Goal: Information Seeking & Learning: Learn about a topic

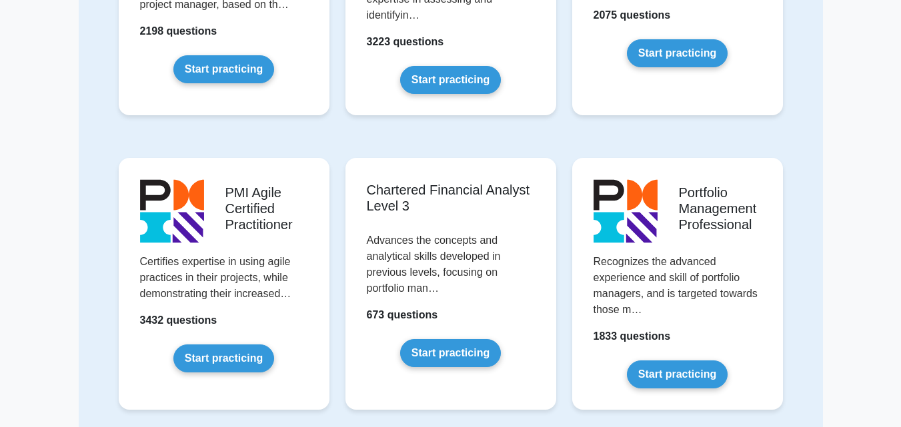
scroll to position [1193, 0]
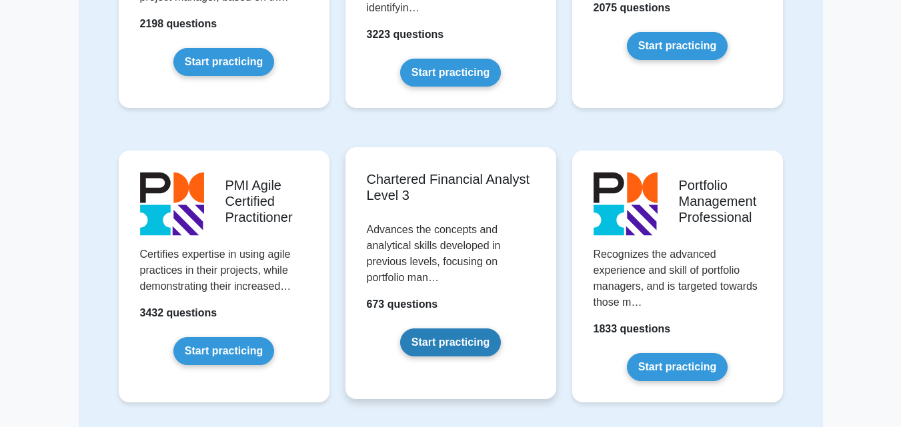
click at [432, 348] on link "Start practicing" at bounding box center [450, 343] width 101 height 28
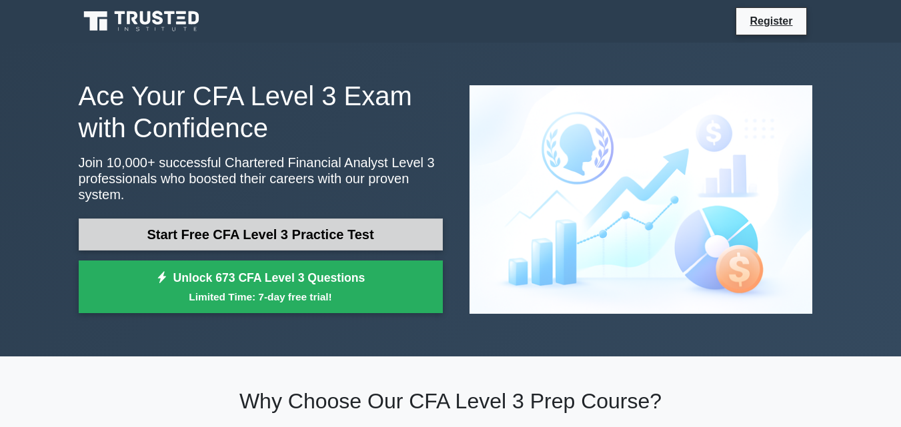
click at [355, 225] on link "Start Free CFA Level 3 Practice Test" at bounding box center [261, 235] width 364 height 32
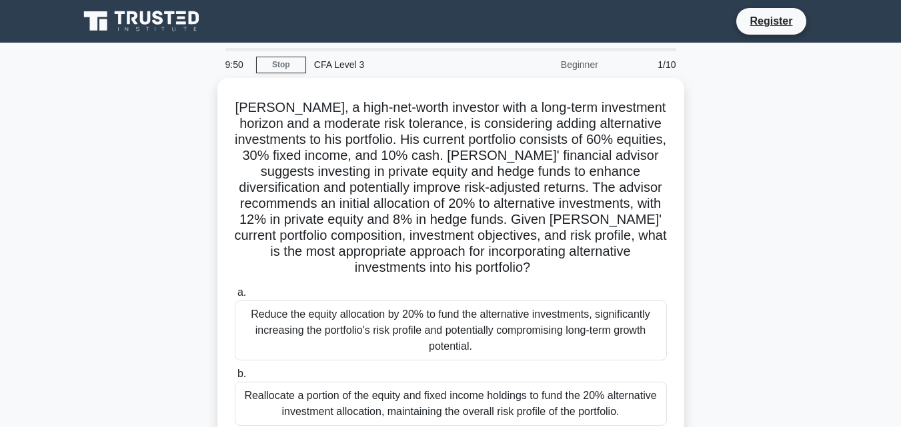
click at [583, 67] on div "Beginner" at bounding box center [547, 64] width 117 height 27
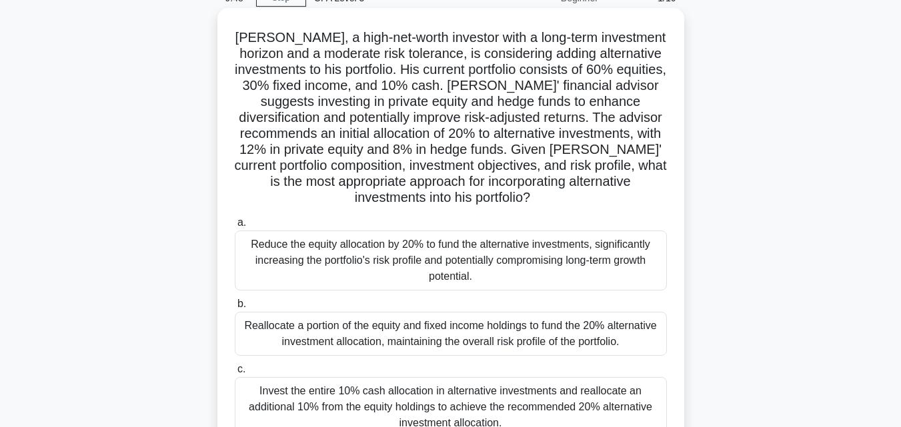
scroll to position [74, 0]
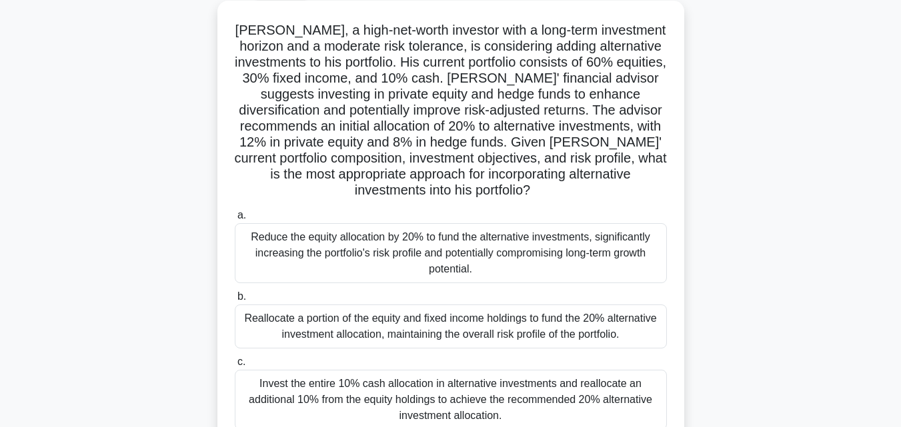
click at [499, 255] on div "Reduce the equity allocation by 20% to fund the alternative investments, signif…" at bounding box center [451, 253] width 432 height 60
click at [235, 220] on input "a. Reduce the equity allocation by 20% to fund the alternative investments, sig…" at bounding box center [235, 215] width 0 height 9
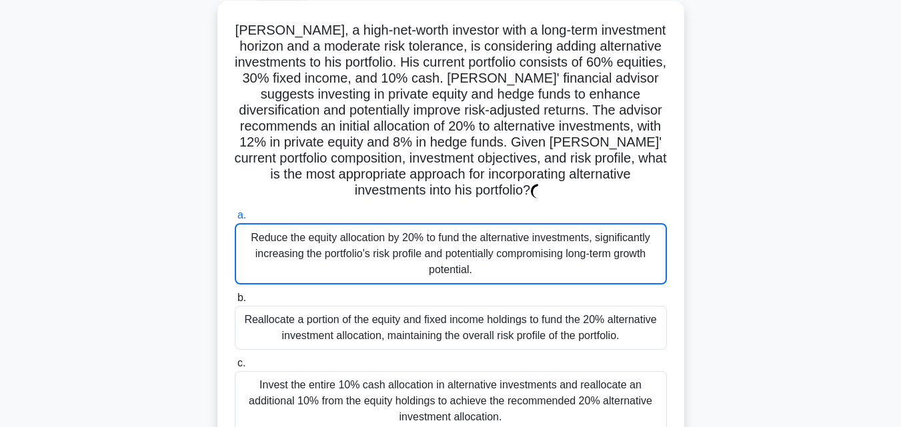
click at [499, 255] on div "Reduce the equity allocation by 20% to fund the alternative investments, signif…" at bounding box center [451, 253] width 432 height 61
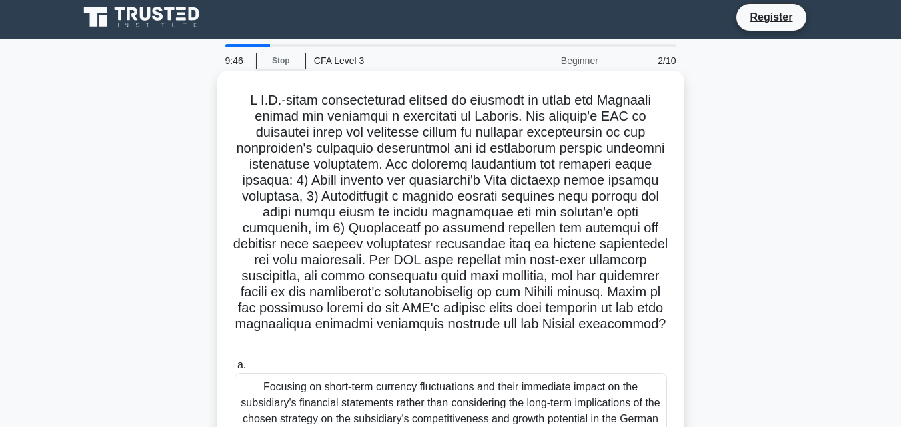
scroll to position [0, 0]
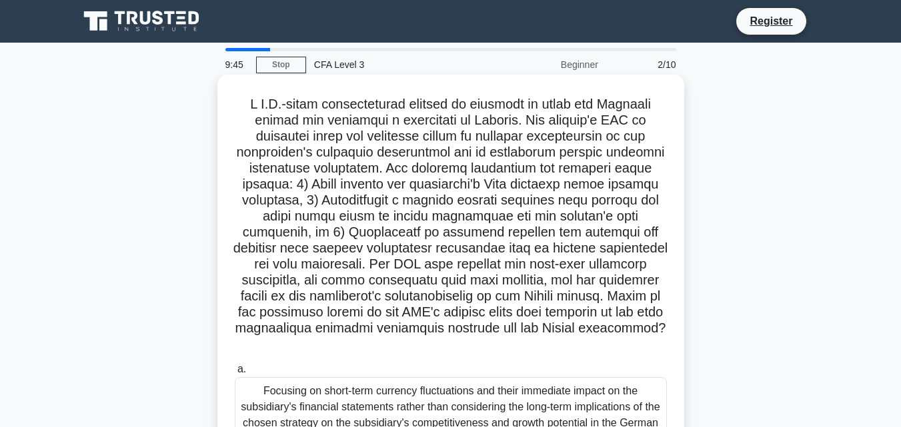
click at [491, 135] on h5 ".spinner_0XTQ{transform-origin:center;animation:spinner_y6GP .75s linear infini…" at bounding box center [450, 224] width 435 height 257
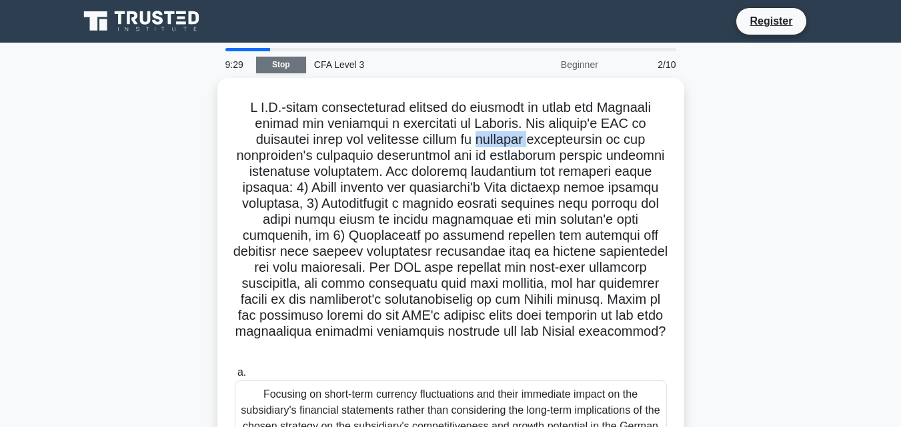
click at [277, 71] on link "Stop" at bounding box center [281, 65] width 50 height 17
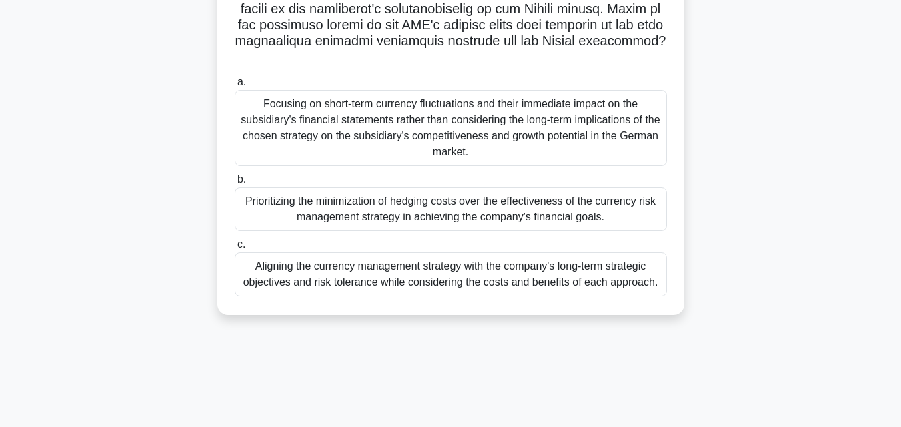
scroll to position [293, 0]
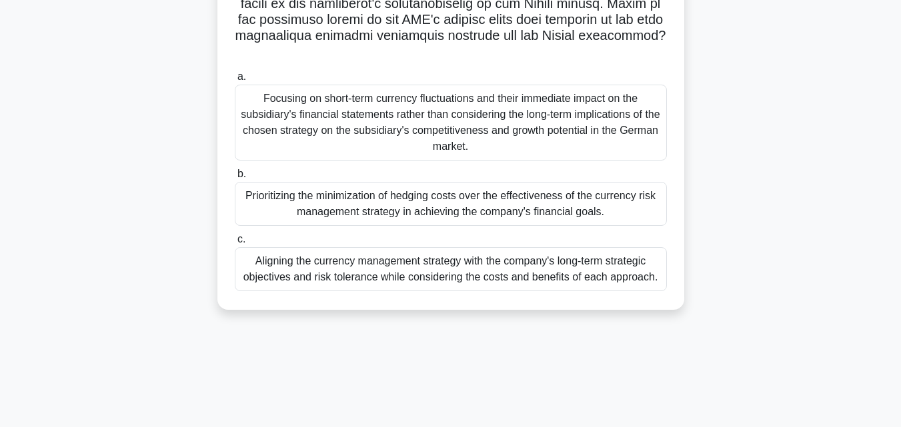
click at [377, 112] on div "Focusing on short-term currency fluctuations and their immediate impact on the …" at bounding box center [451, 123] width 432 height 76
click at [235, 81] on input "a. Focusing on short-term currency fluctuations and their immediate impact on t…" at bounding box center [235, 77] width 0 height 9
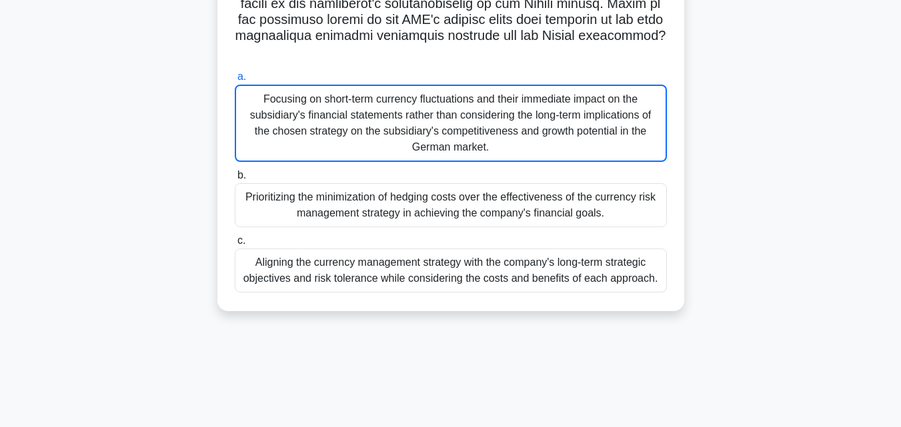
click at [377, 112] on div "Focusing on short-term currency fluctuations and their immediate impact on the …" at bounding box center [451, 123] width 432 height 77
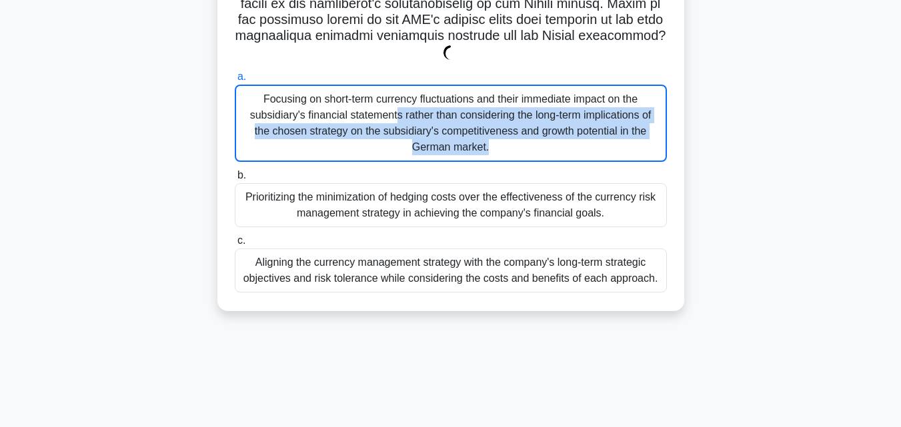
click at [377, 112] on div "Focusing on short-term currency fluctuations and their immediate impact on the …" at bounding box center [451, 123] width 432 height 77
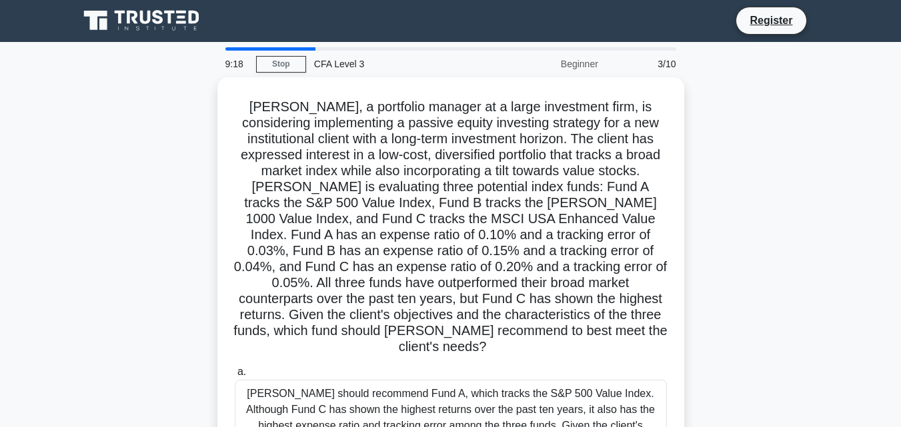
scroll to position [0, 0]
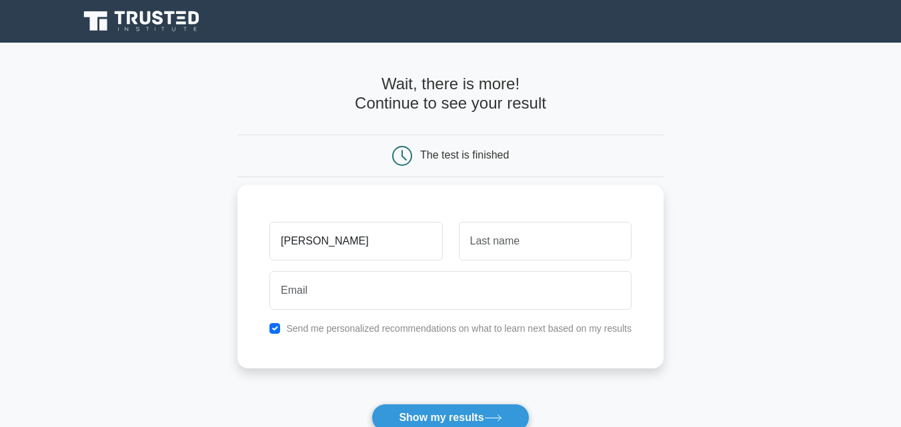
type input "AFTAB"
click at [521, 249] on input "text" at bounding box center [545, 241] width 173 height 39
type input "B"
type input "AHMAD"
click at [368, 241] on input "AFTAB" at bounding box center [355, 241] width 173 height 39
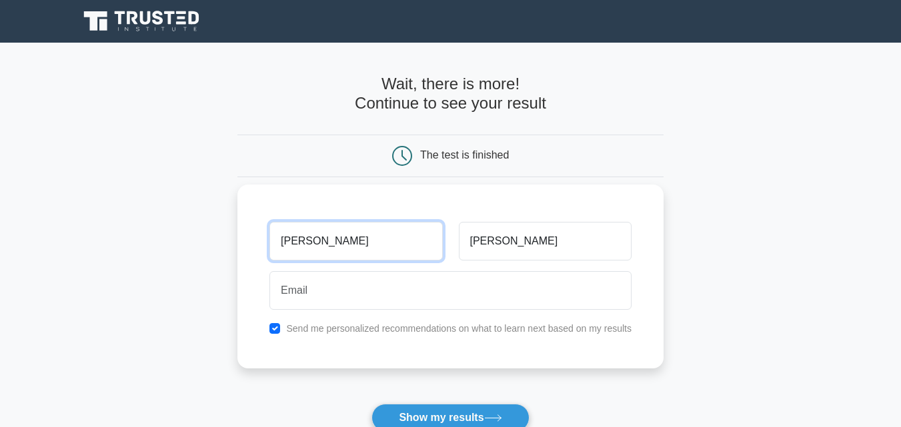
type input "AFTAB AHMAD"
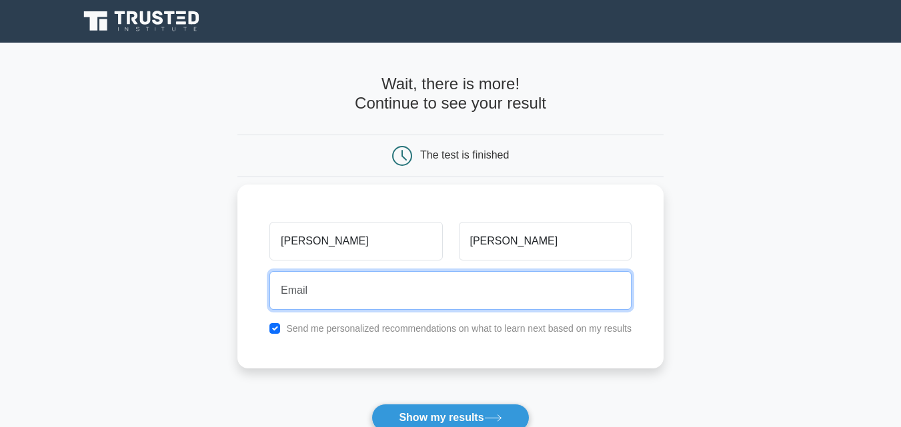
click at [372, 295] on input "email" at bounding box center [450, 290] width 362 height 39
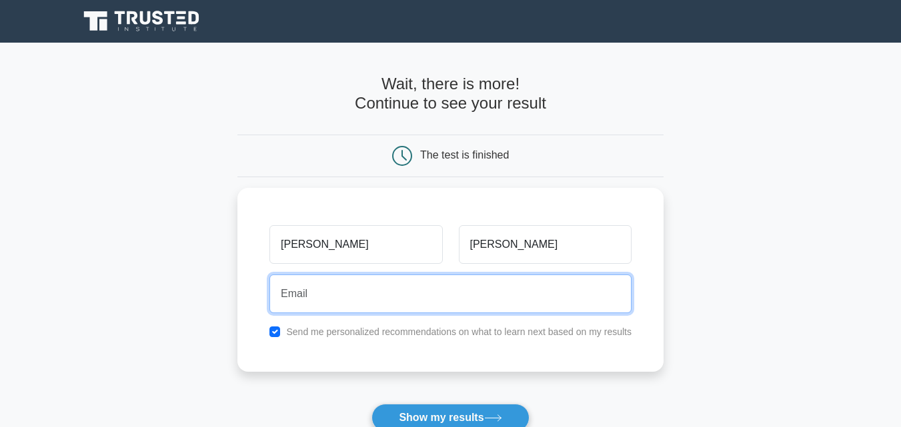
type input "aftabahmad1910@gmail.com"
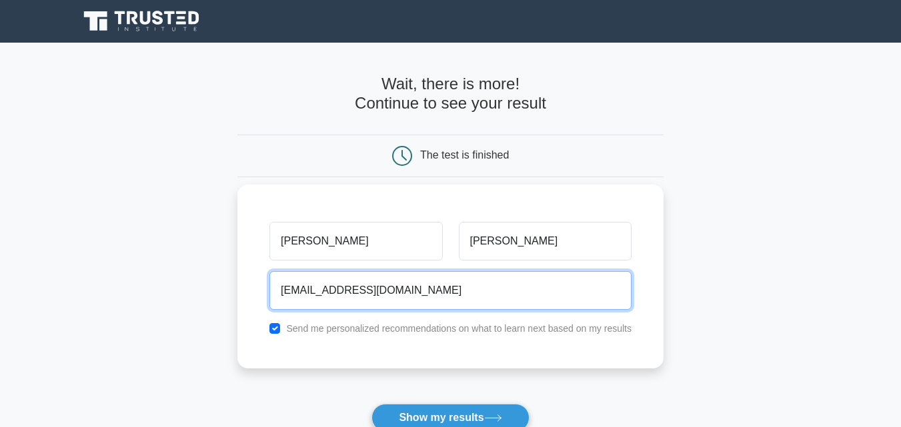
click at [371, 404] on button "Show my results" at bounding box center [449, 418] width 157 height 28
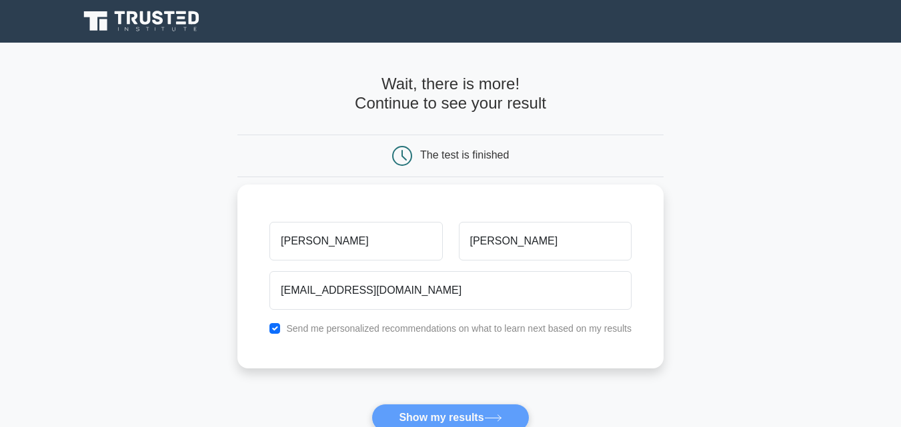
click at [399, 328] on label "Send me personalized recommendations on what to learn next based on my results" at bounding box center [458, 328] width 345 height 11
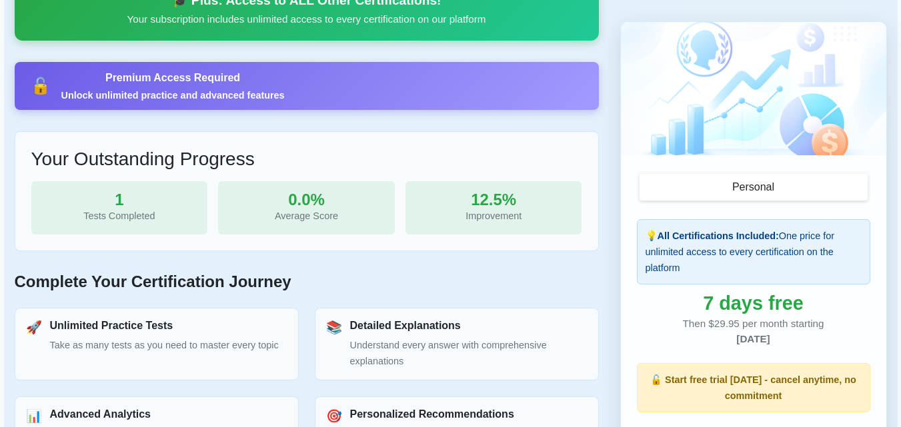
scroll to position [381, 0]
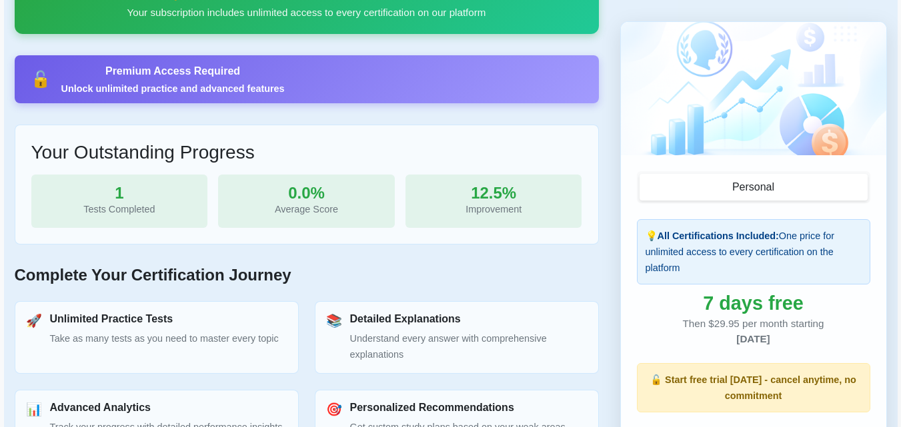
click at [90, 215] on div "Tests Completed" at bounding box center [119, 209] width 155 height 16
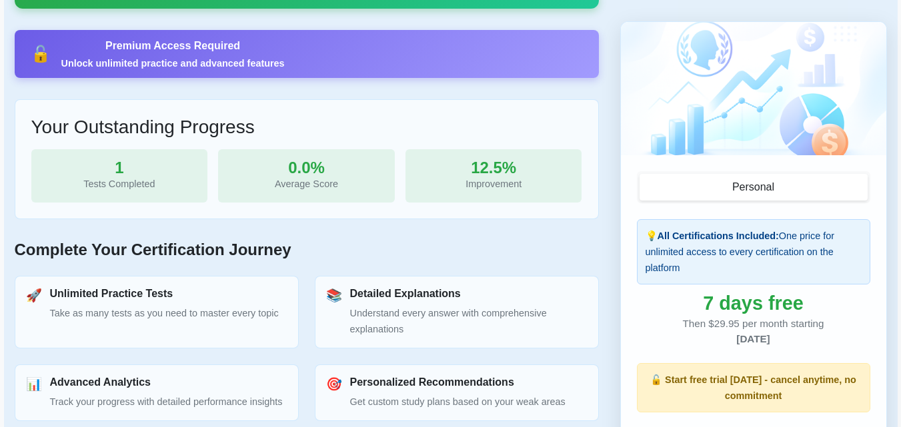
scroll to position [445, 0]
